Goal: Transaction & Acquisition: Purchase product/service

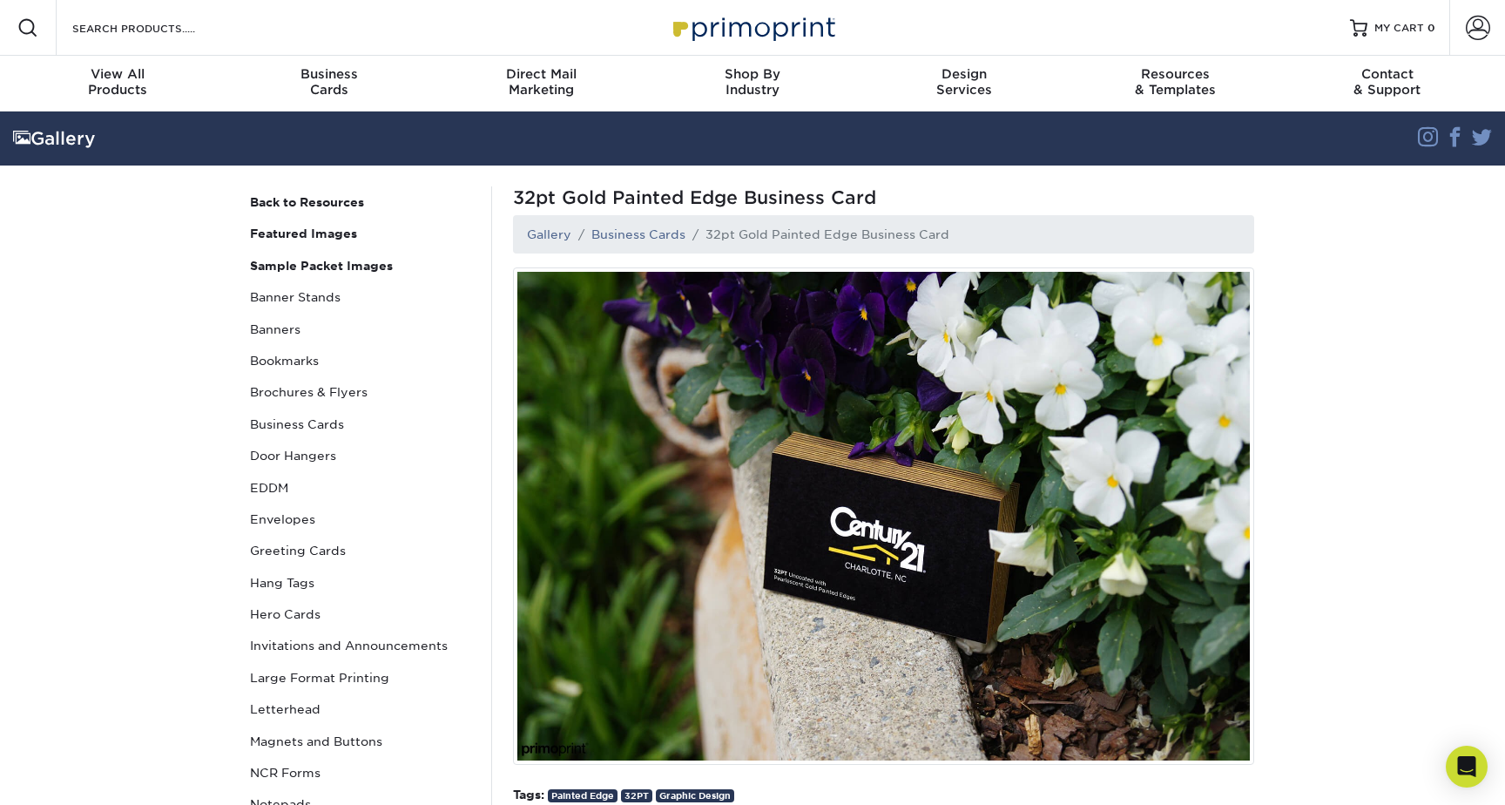
click at [788, 37] on img at bounding box center [753, 27] width 174 height 37
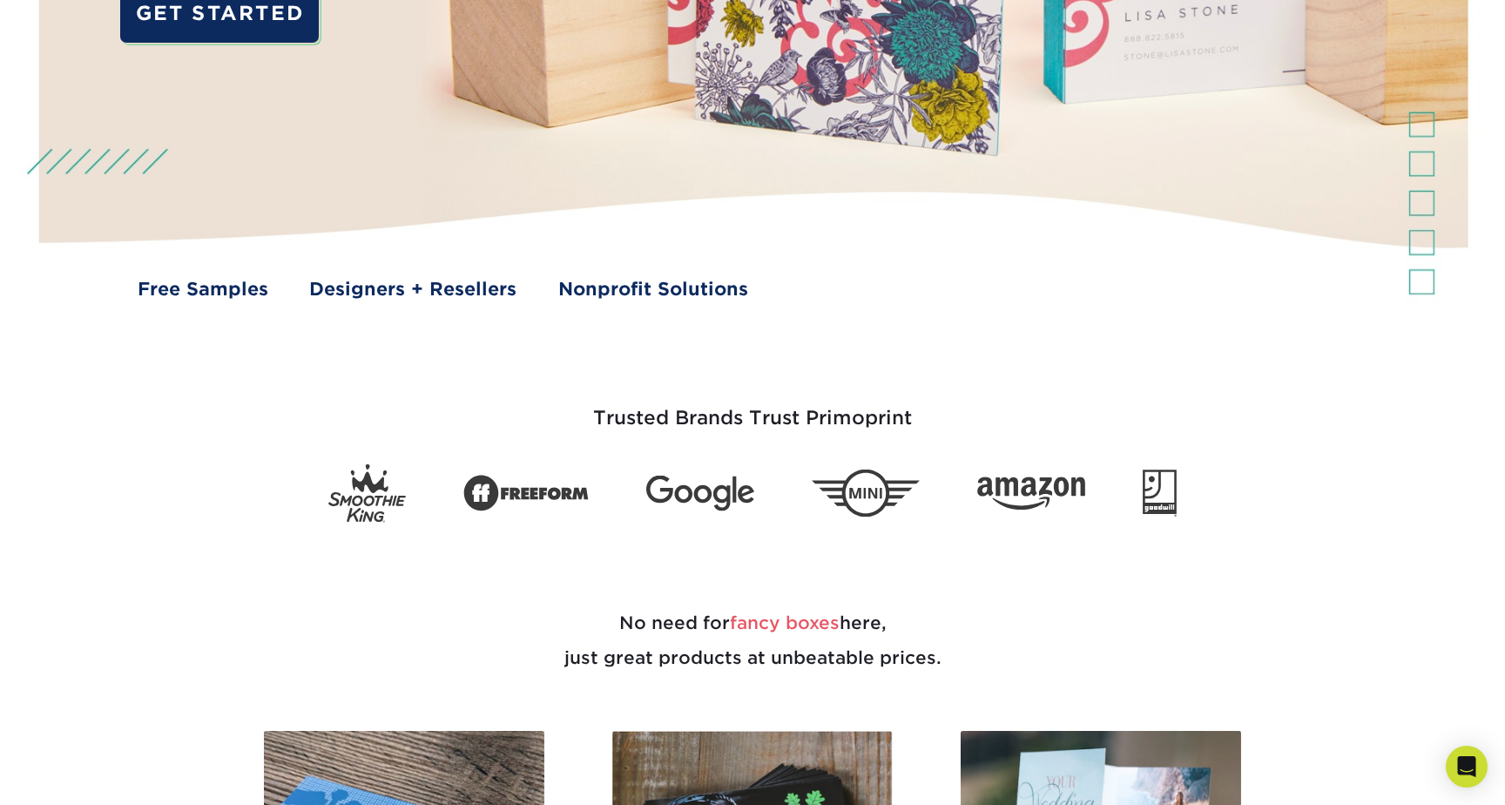
scroll to position [598, 0]
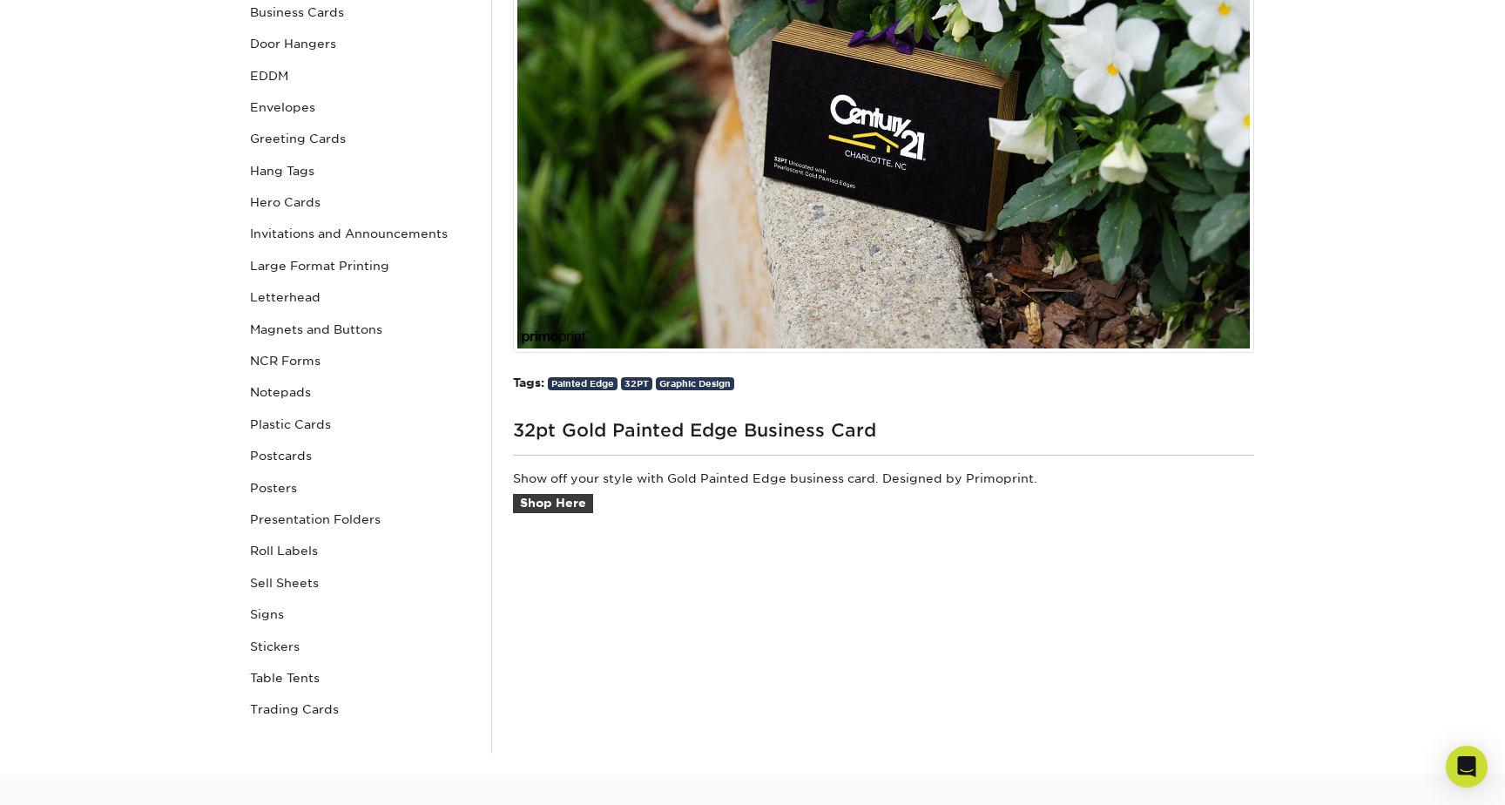
scroll to position [540, 0]
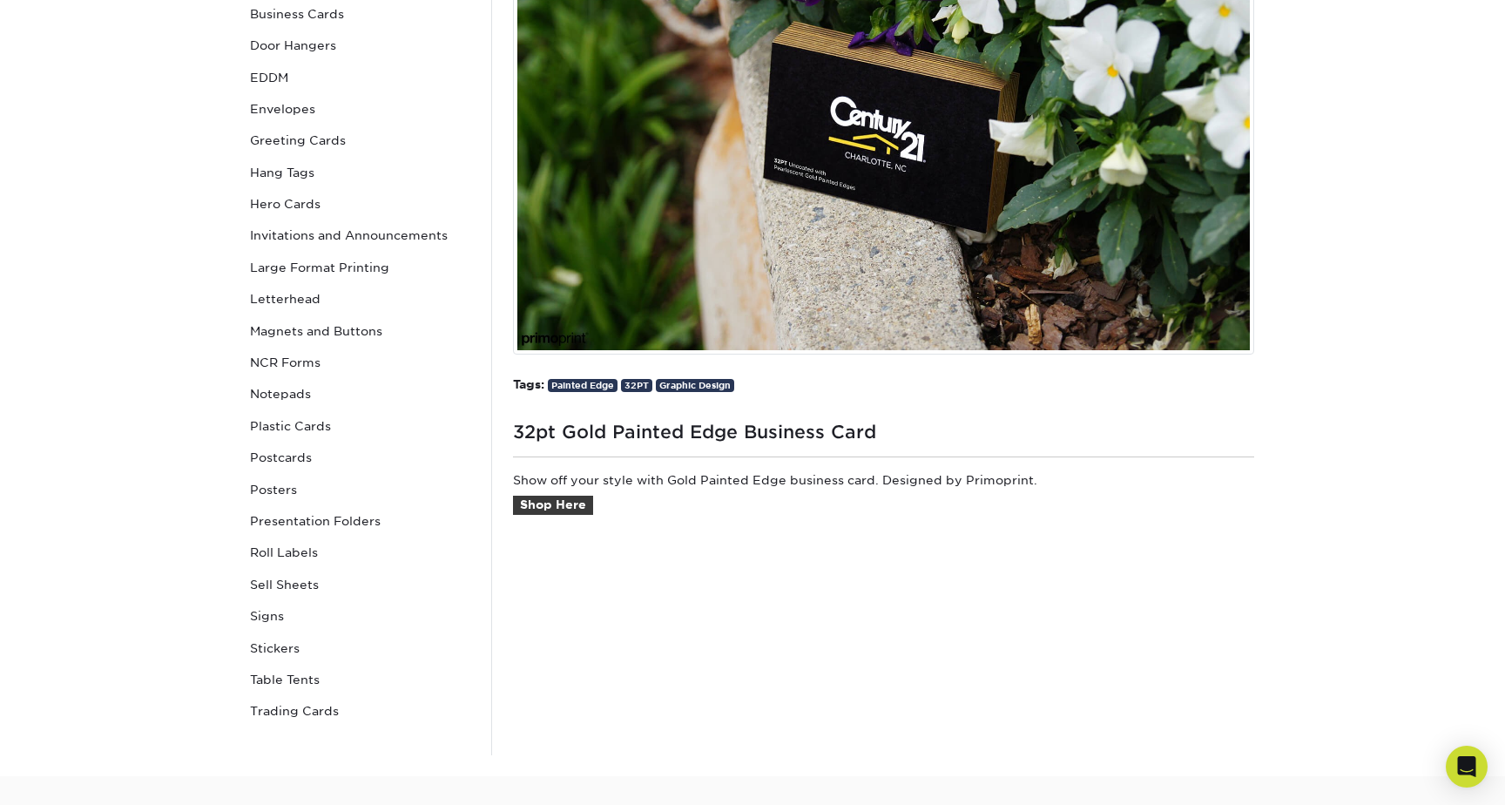
click at [740, 206] on img at bounding box center [883, 105] width 741 height 497
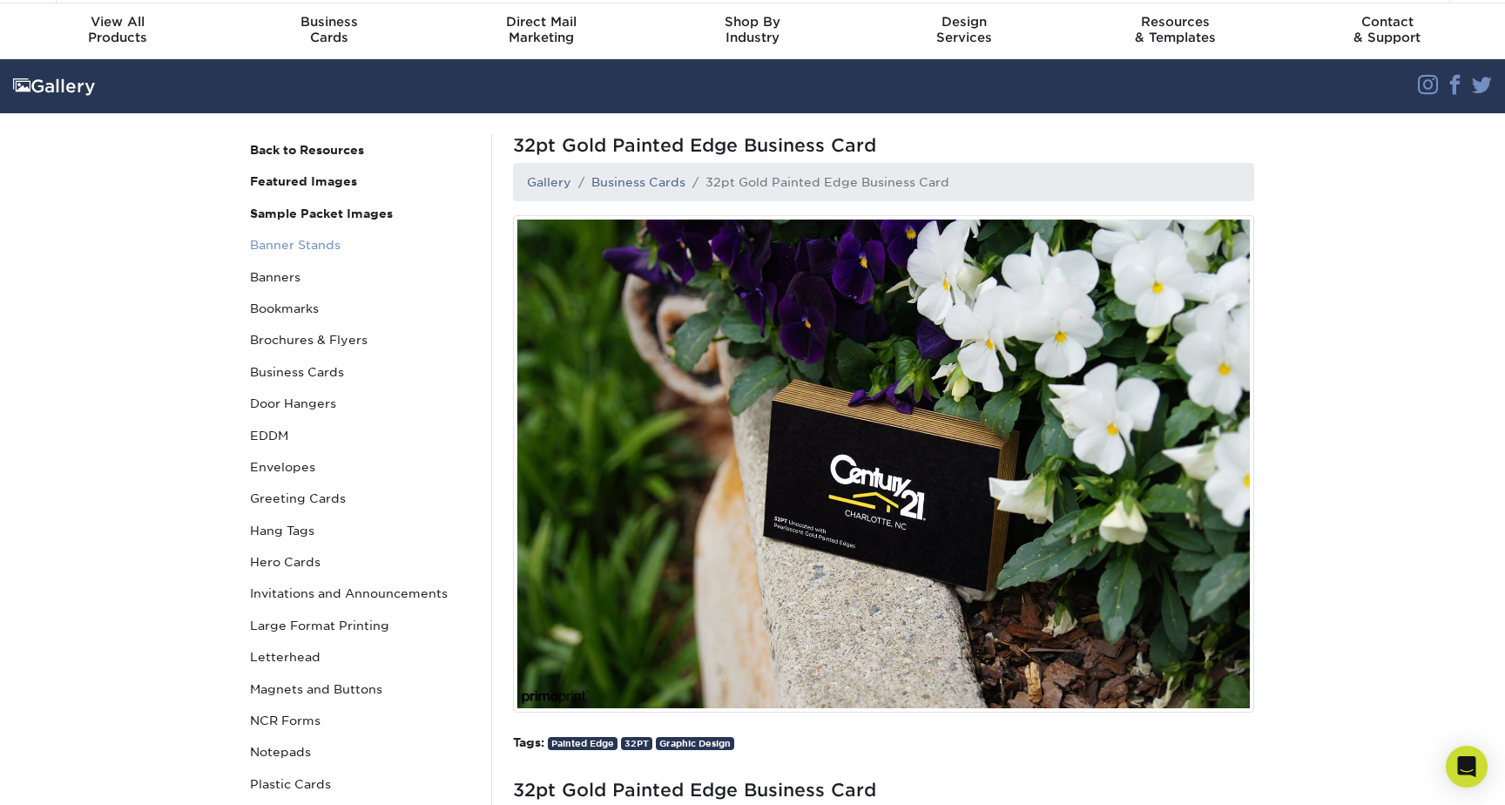
scroll to position [0, 0]
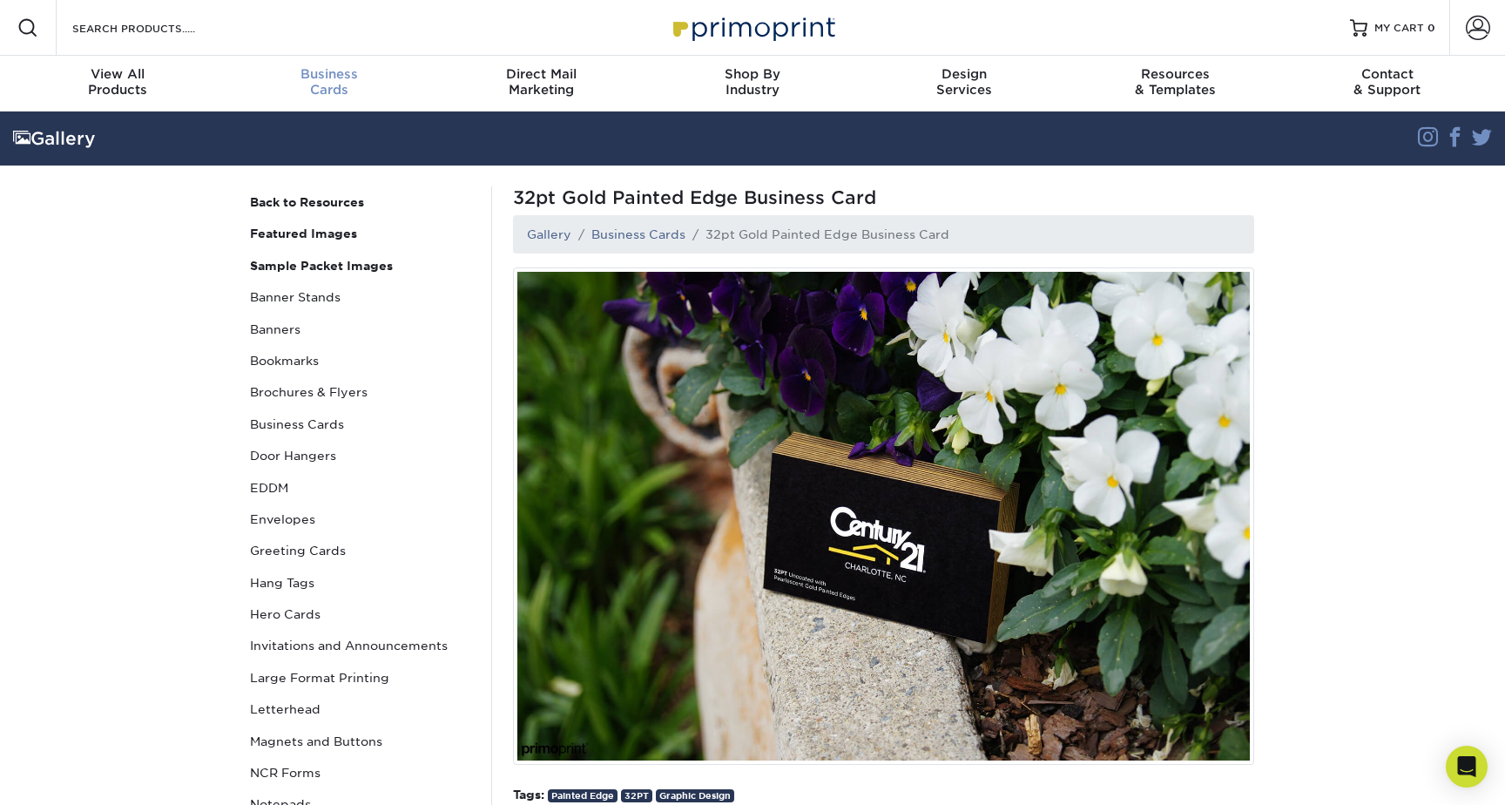
click at [340, 89] on div "Business Cards" at bounding box center [330, 81] width 212 height 31
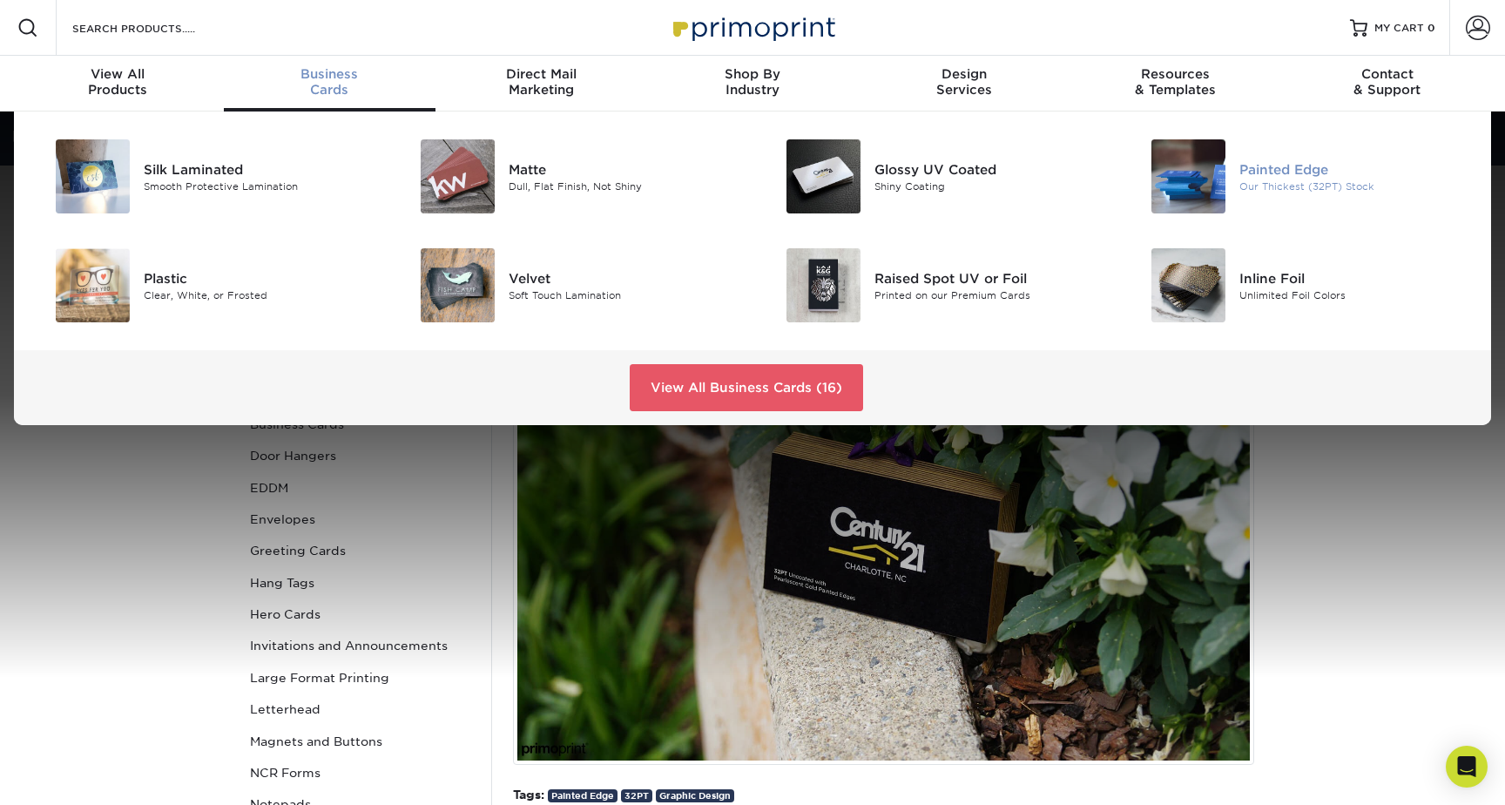
click at [1214, 171] on img at bounding box center [1189, 176] width 74 height 74
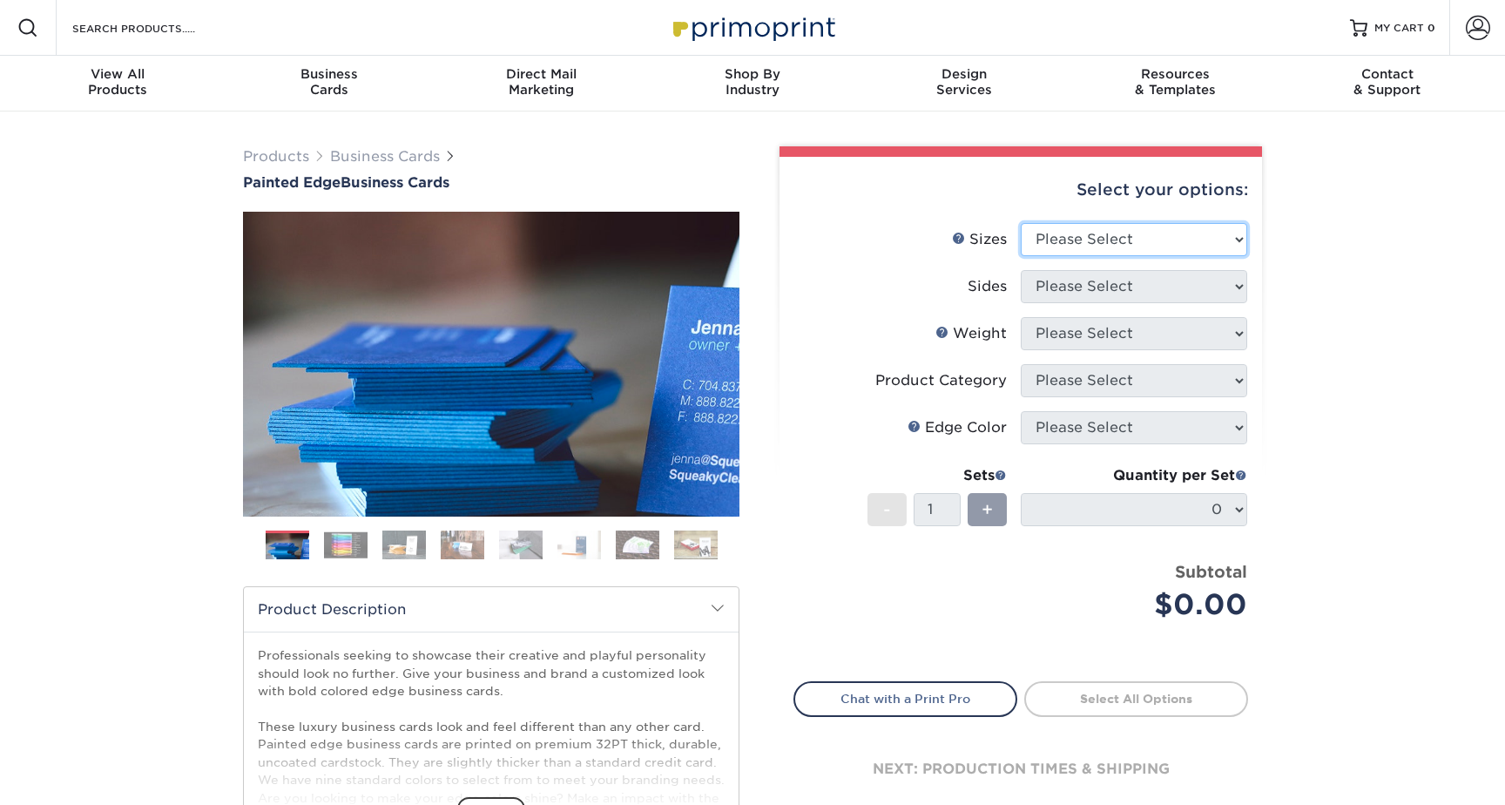
click at [1154, 240] on select "Please Select 2" x 3.5" - Standard 2.125" x 3.375" - European 2.5" x 2.5" - Squ…" at bounding box center [1134, 239] width 226 height 33
select select "2.00x3.50"
click at [1021, 223] on select "Please Select 2" x 3.5" - Standard 2.125" x 3.375" - European 2.5" x 2.5" - Squ…" at bounding box center [1134, 239] width 226 height 33
click at [1152, 284] on select "Please Select Print Both Sides Print Front Only" at bounding box center [1134, 286] width 226 height 33
select select "13abbda7-1d64-4f25-8bb2-c179b224825d"
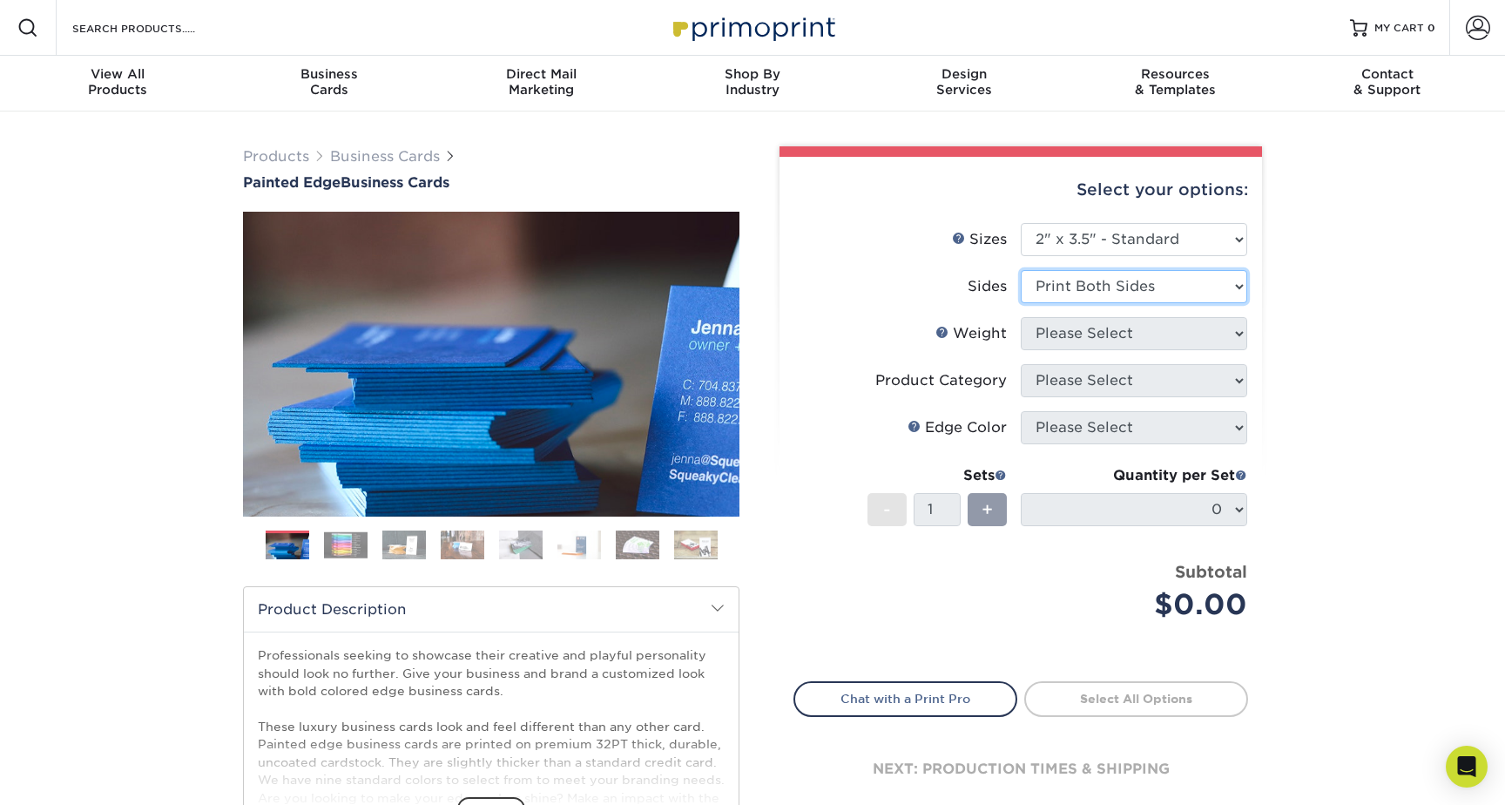
click at [1021, 270] on select "Please Select Print Both Sides Print Front Only" at bounding box center [1134, 286] width 226 height 33
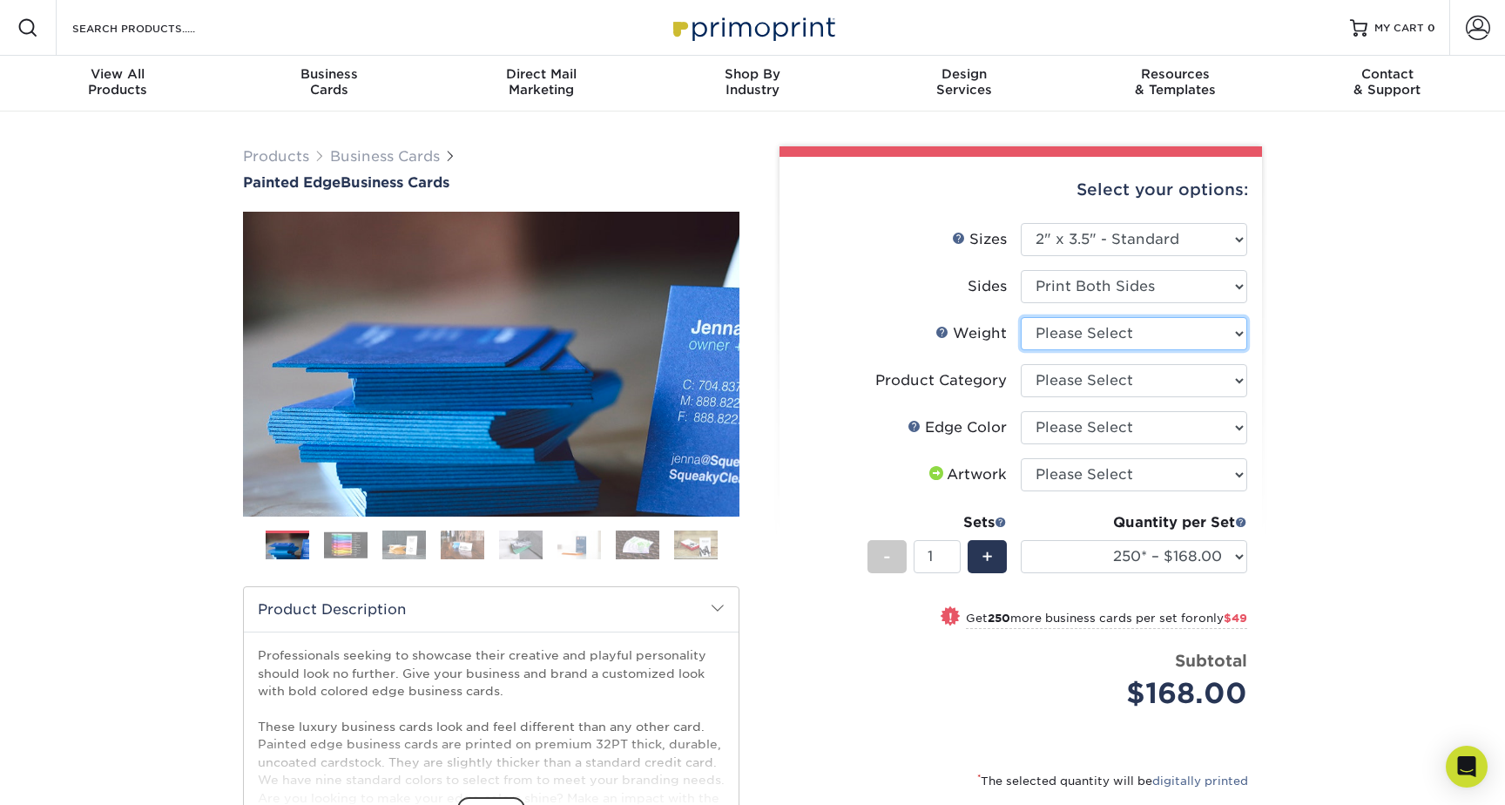
click at [1135, 340] on select "Please Select 32PTUC" at bounding box center [1134, 333] width 226 height 33
select select "32PTUC"
click at [1021, 317] on select "Please Select 32PTUC" at bounding box center [1134, 333] width 226 height 33
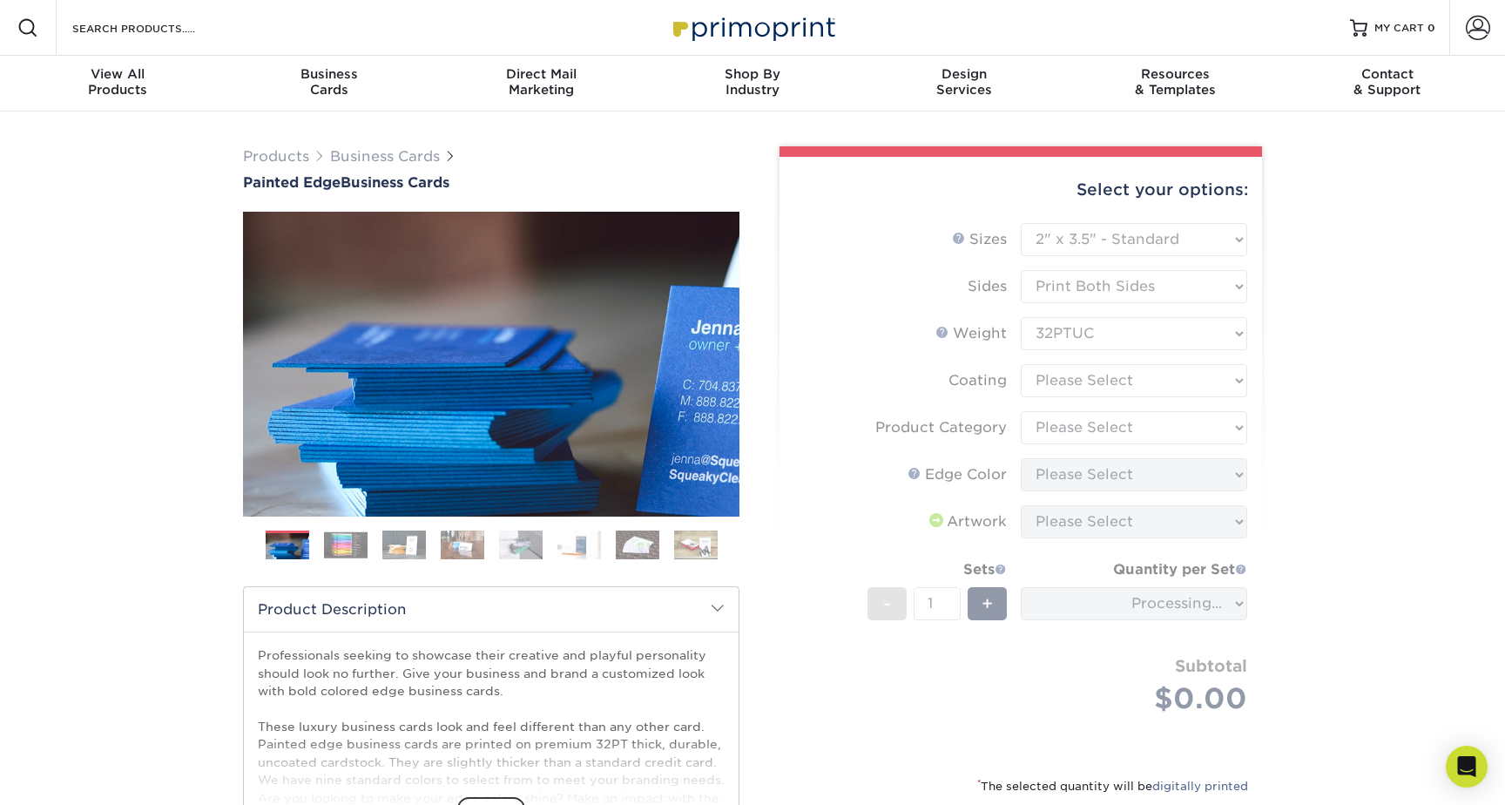
click at [1129, 386] on form "Sizes Help Sizes Please Select 2" x 3.5" - Standard 2.125" x 3.375" - European …" at bounding box center [1021, 489] width 455 height 532
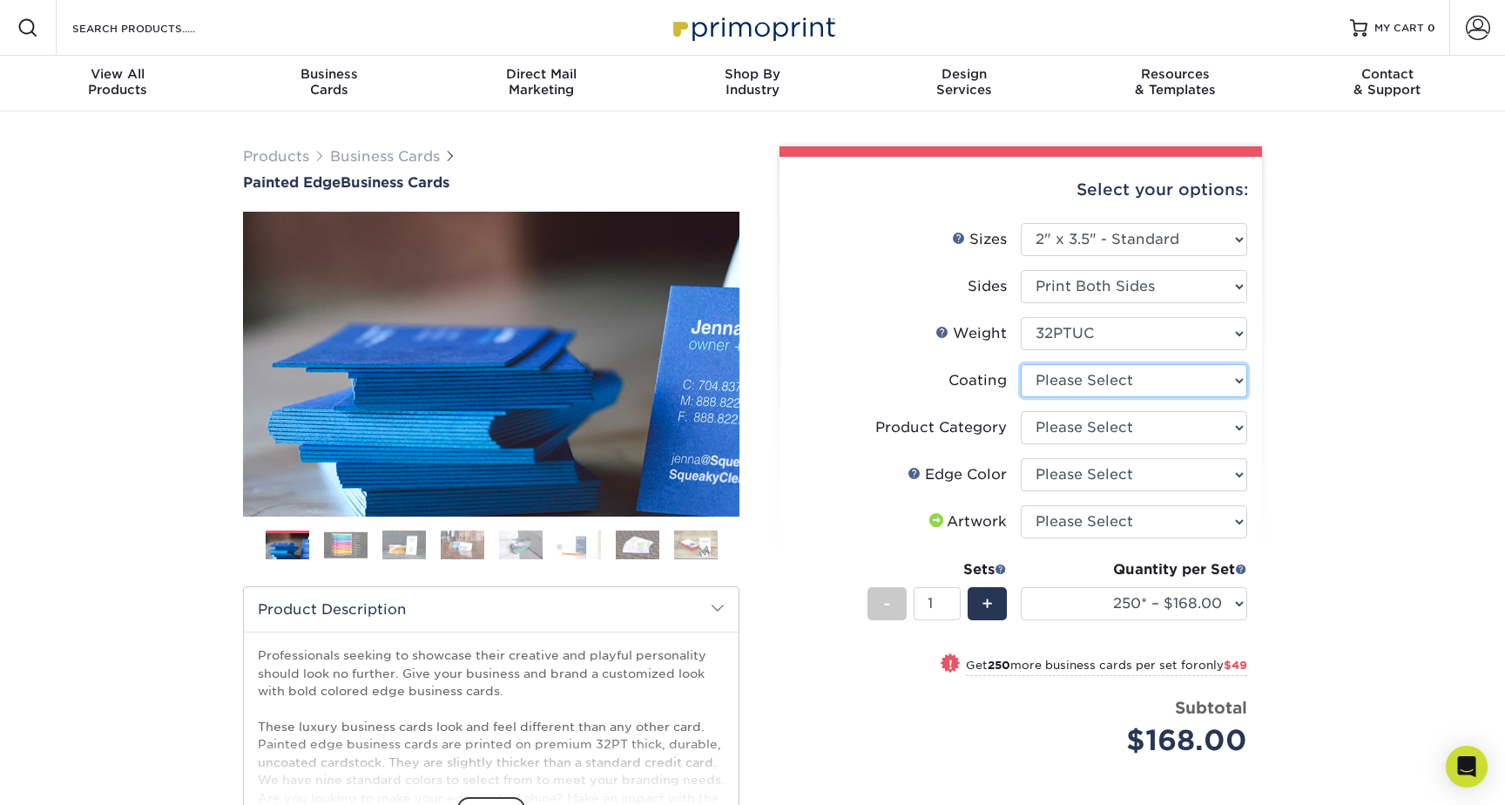
click at [1125, 385] on select at bounding box center [1134, 380] width 226 height 33
select select "3e7618de-abca-4bda-9f97-8b9129e913d8"
click at [1021, 364] on select at bounding box center [1134, 380] width 226 height 33
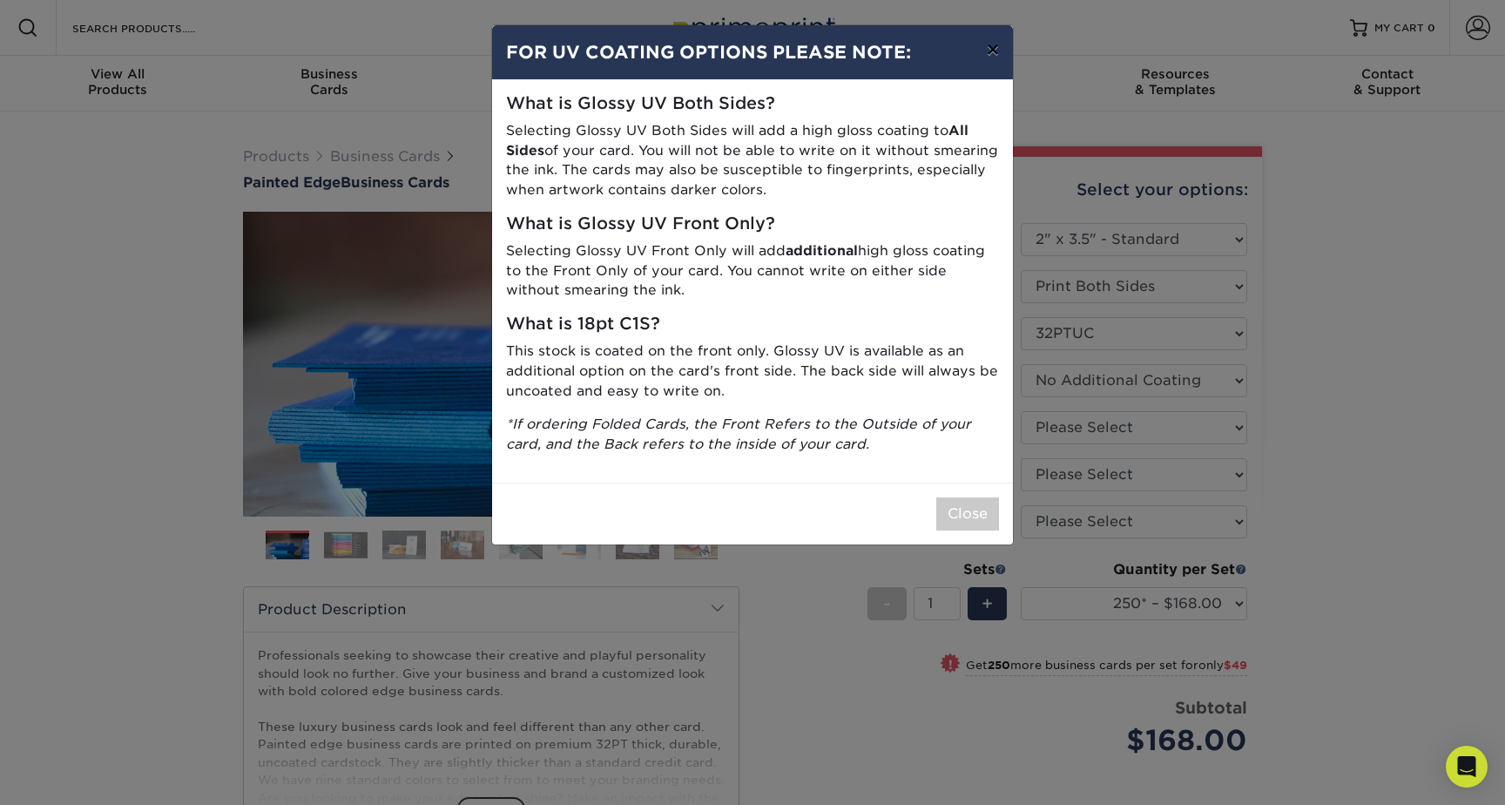
click at [989, 53] on button "×" at bounding box center [993, 49] width 40 height 49
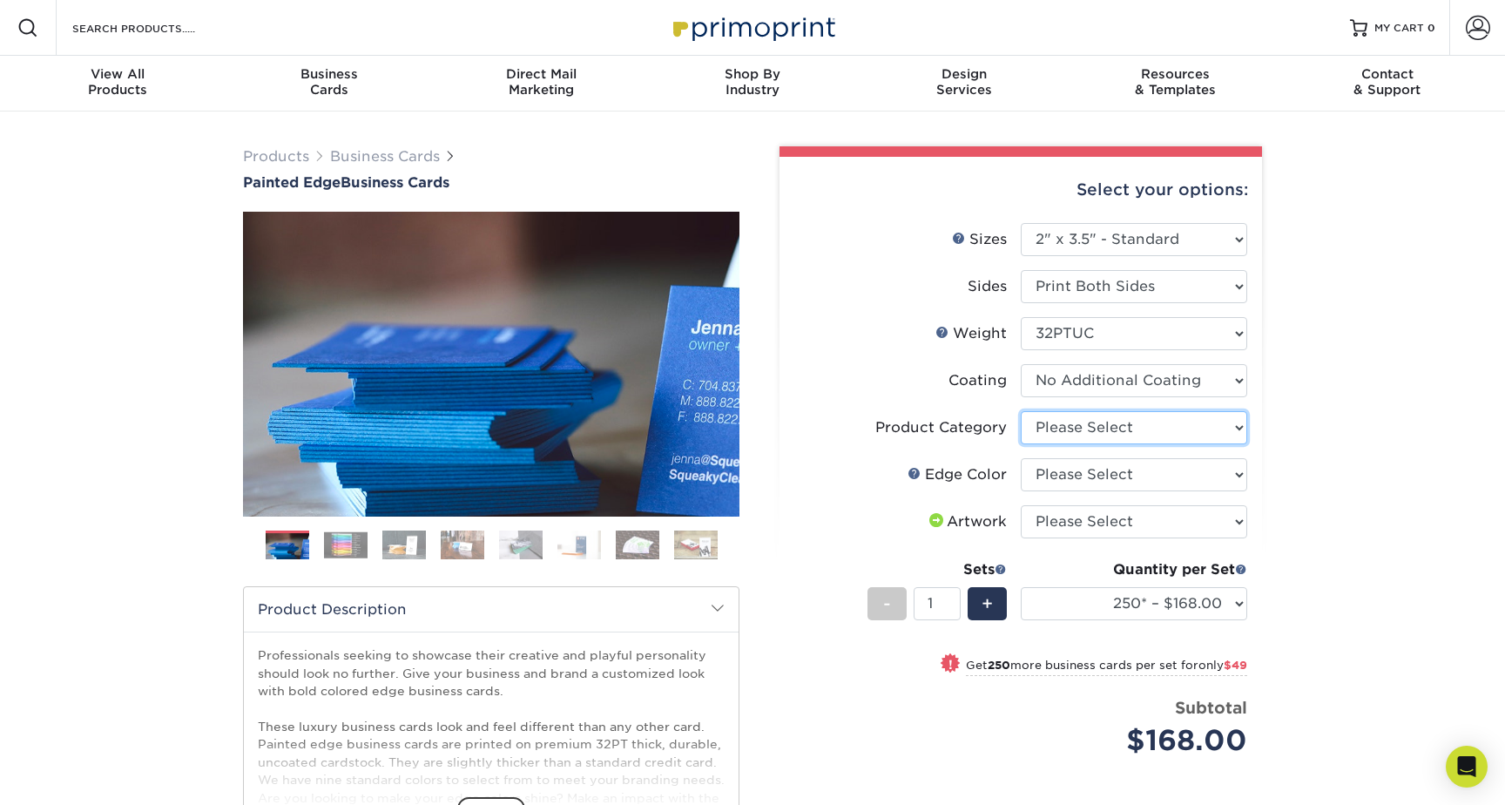
click at [1108, 430] on select "Please Select Business Cards" at bounding box center [1134, 427] width 226 height 33
select select "3b5148f1-0588-4f88-a218-97bcfdce65c1"
click at [1021, 411] on select "Please Select Business Cards" at bounding box center [1134, 427] width 226 height 33
click at [1128, 481] on select "Please Select Charcoal Black Brown Blue Pearlescent Blue Pearlescent Gold Pearl…" at bounding box center [1134, 474] width 226 height 33
select select "84f43a64-87e1-46ad-aba1-d69946adcbfc"
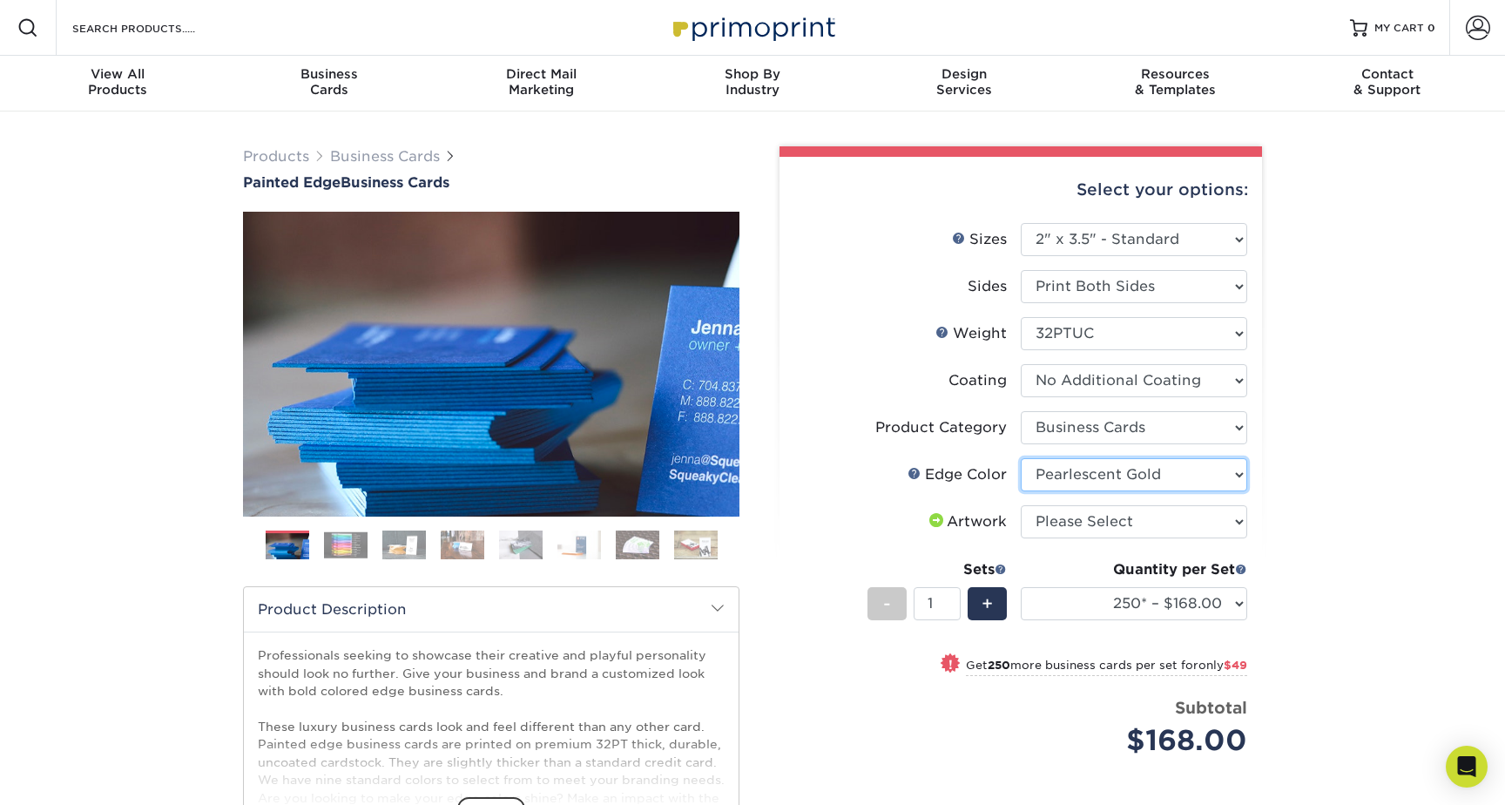
click at [1021, 458] on select "Please Select Charcoal Black Brown Blue Pearlescent Blue Pearlescent Gold Pearl…" at bounding box center [1134, 474] width 226 height 33
click at [1110, 520] on select "Please Select I will upload files I need a design - $100" at bounding box center [1134, 521] width 226 height 33
select select "upload"
click at [1021, 505] on select "Please Select I will upload files I need a design - $100" at bounding box center [1134, 521] width 226 height 33
click at [1166, 612] on select "250* – $168.00 500* – $217.00 1000* – $339.00" at bounding box center [1134, 603] width 226 height 33
